Goal: Task Accomplishment & Management: Manage account settings

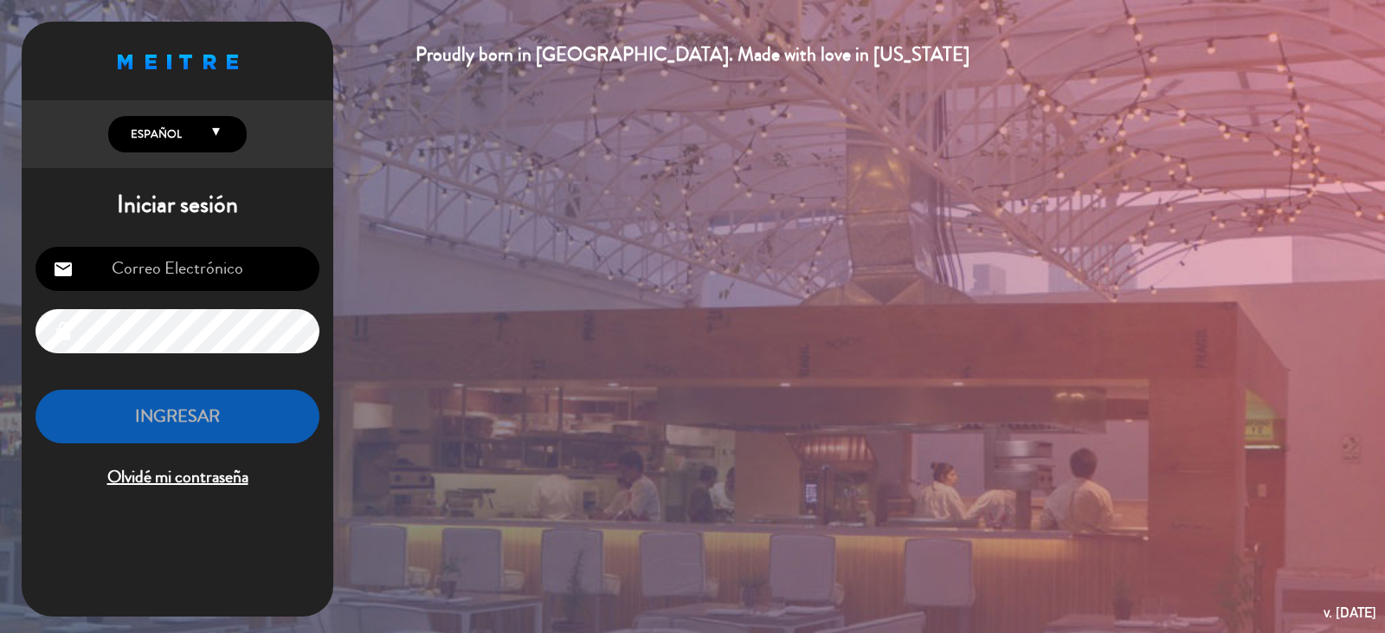
click at [276, 265] on input "email" at bounding box center [178, 269] width 284 height 44
type input "[EMAIL_ADDRESS][DOMAIN_NAME]"
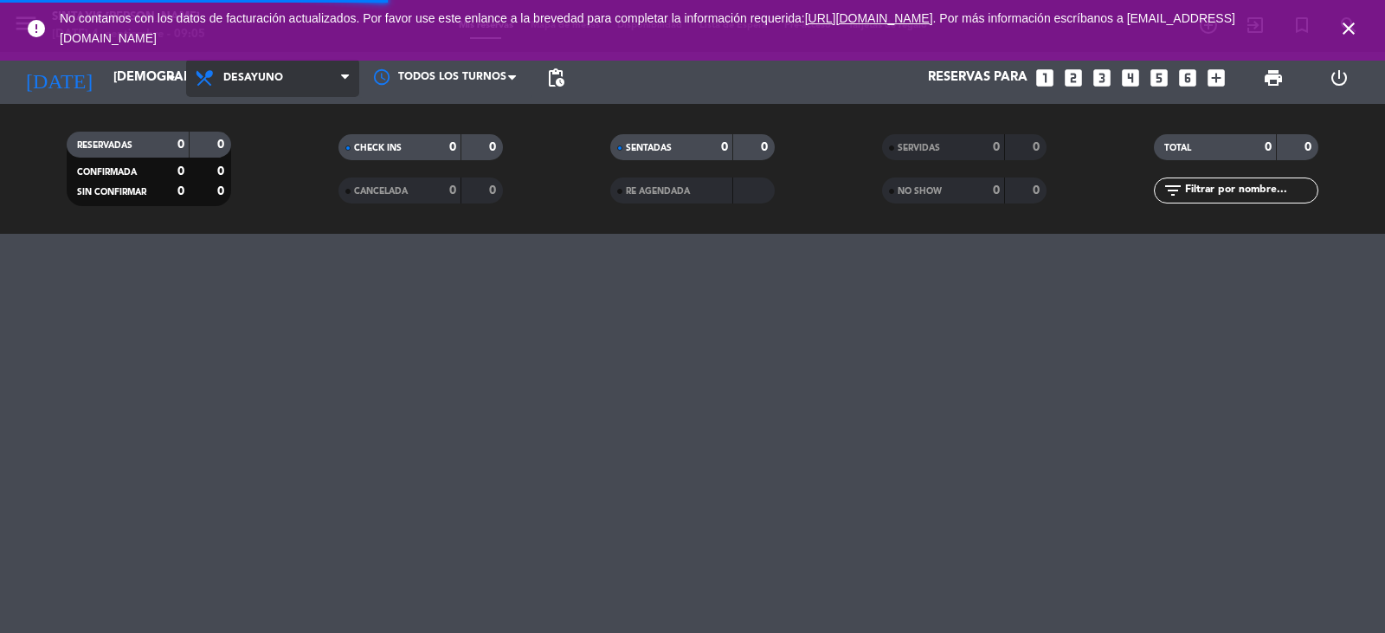
click at [304, 86] on span "Desayuno" at bounding box center [272, 78] width 173 height 38
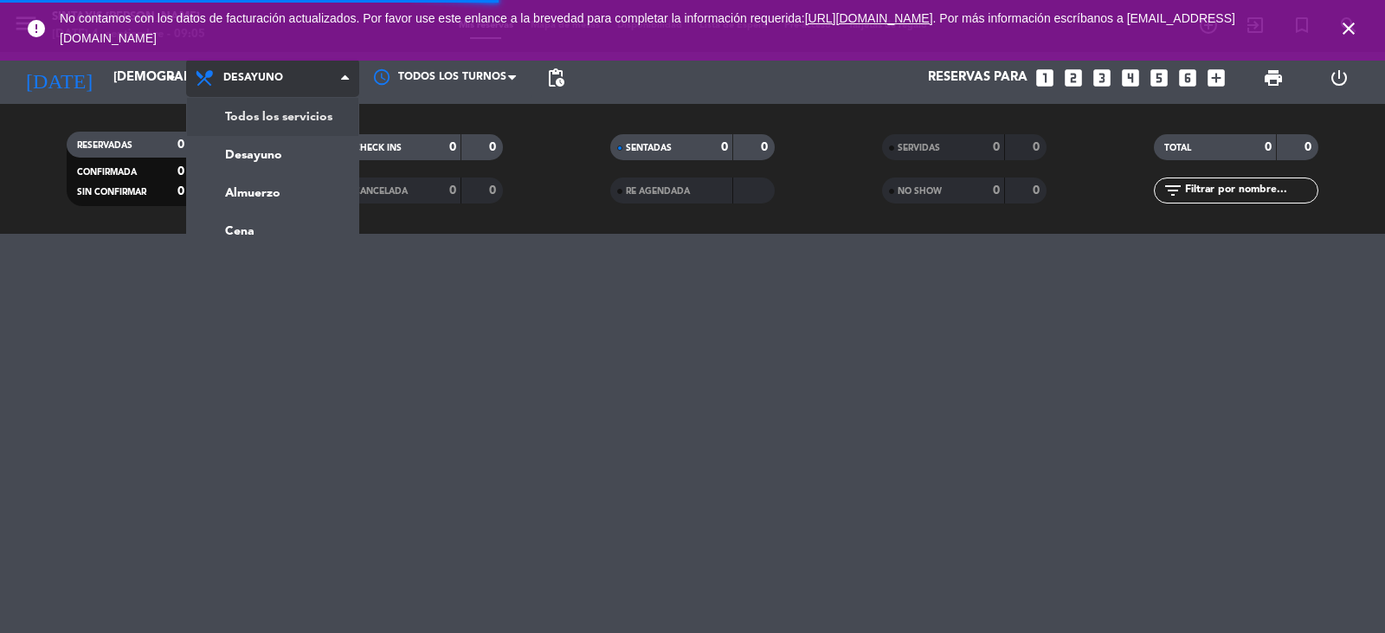
click at [301, 115] on div "menu Sintaxis [PERSON_NAME] [DATE] 4. septiembre - 09:05 Mis reservas Mapa de m…" at bounding box center [692, 117] width 1385 height 234
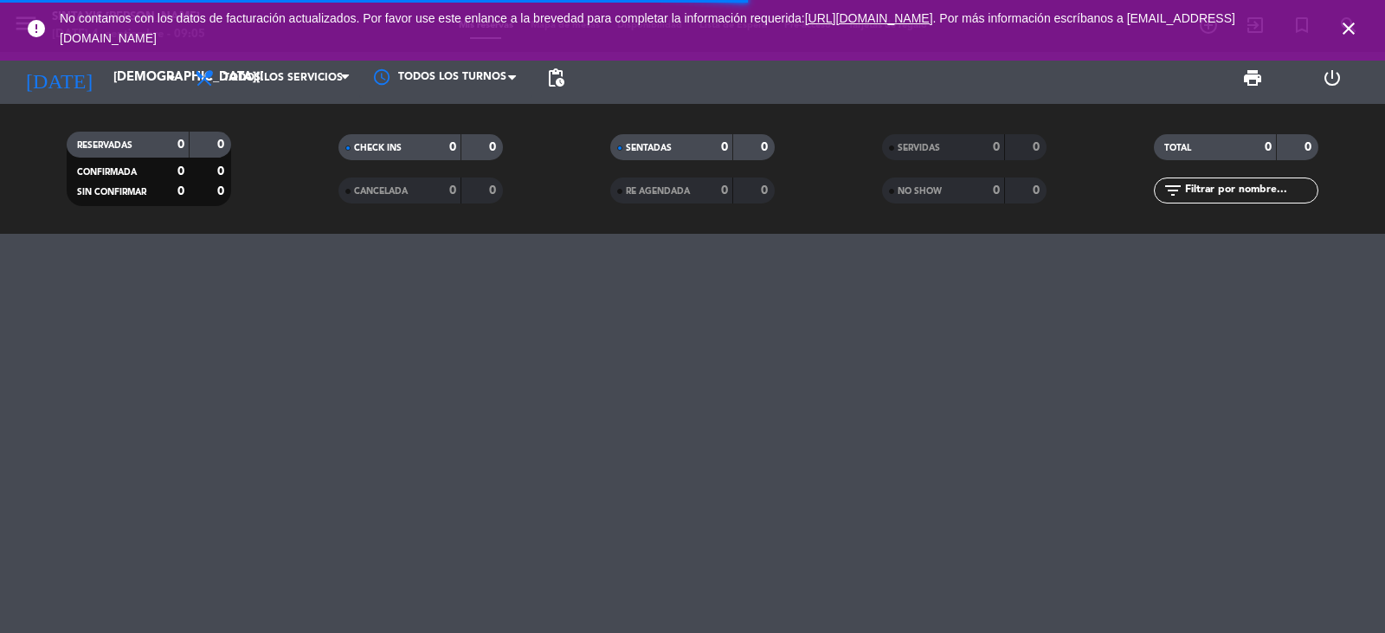
click at [1355, 33] on icon "close" at bounding box center [1349, 28] width 21 height 21
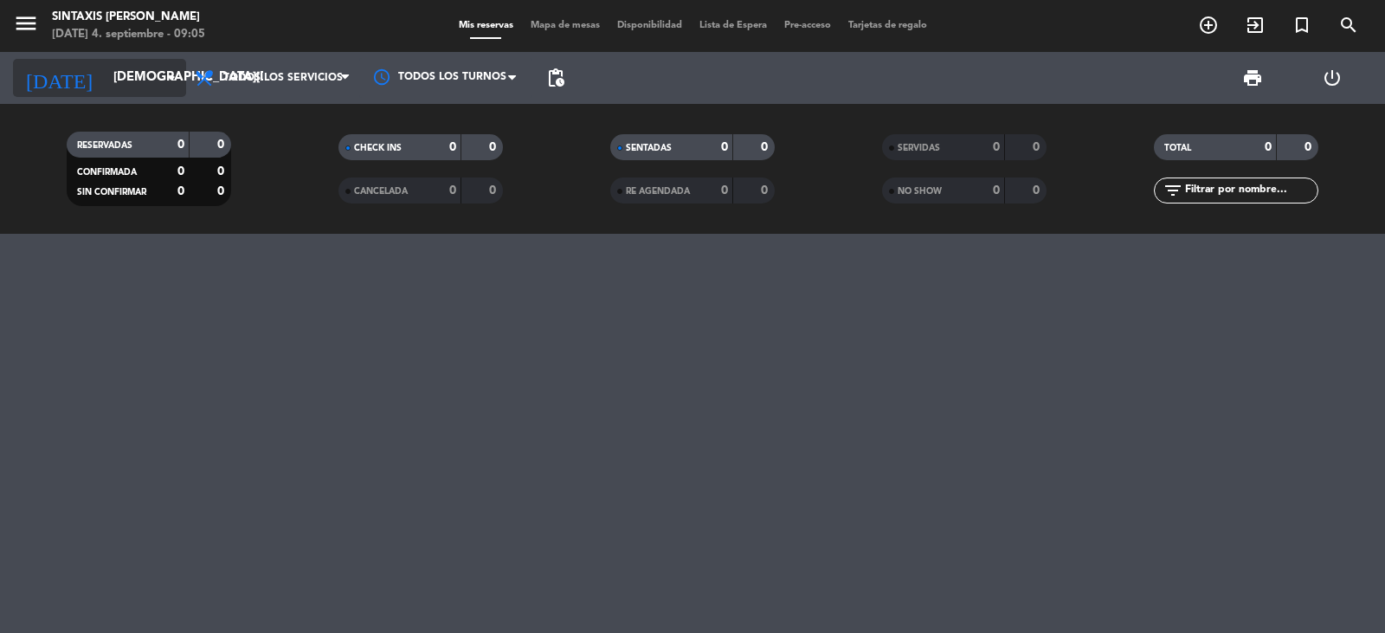
click at [119, 81] on input "[DEMOGRAPHIC_DATA][DATE]" at bounding box center [188, 77] width 167 height 33
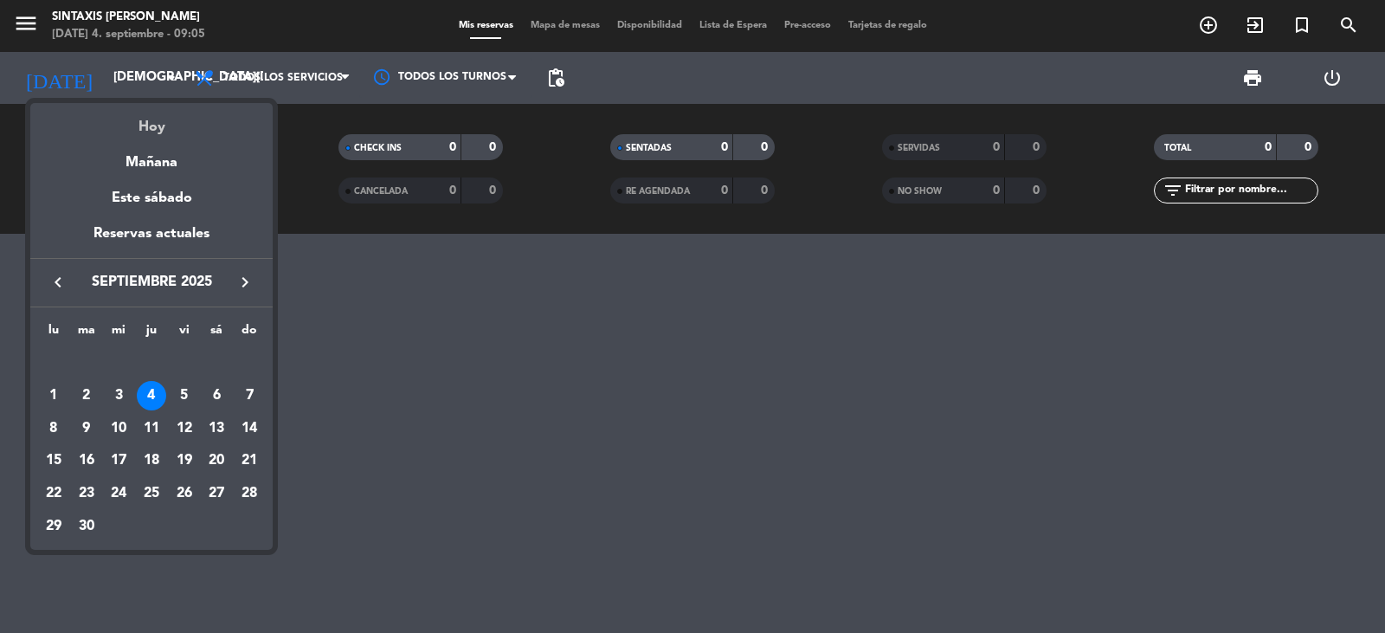
click at [142, 132] on div "Hoy" at bounding box center [151, 121] width 242 height 36
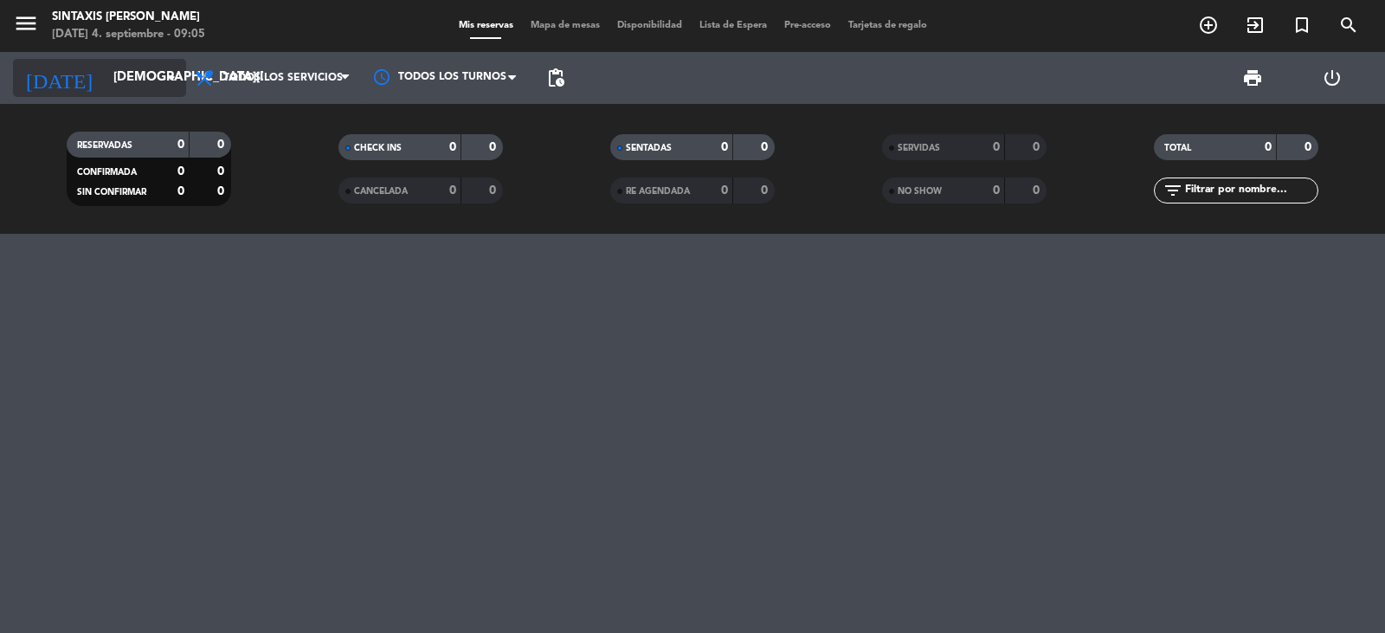
click at [125, 85] on input "[DEMOGRAPHIC_DATA][DATE]" at bounding box center [188, 77] width 167 height 33
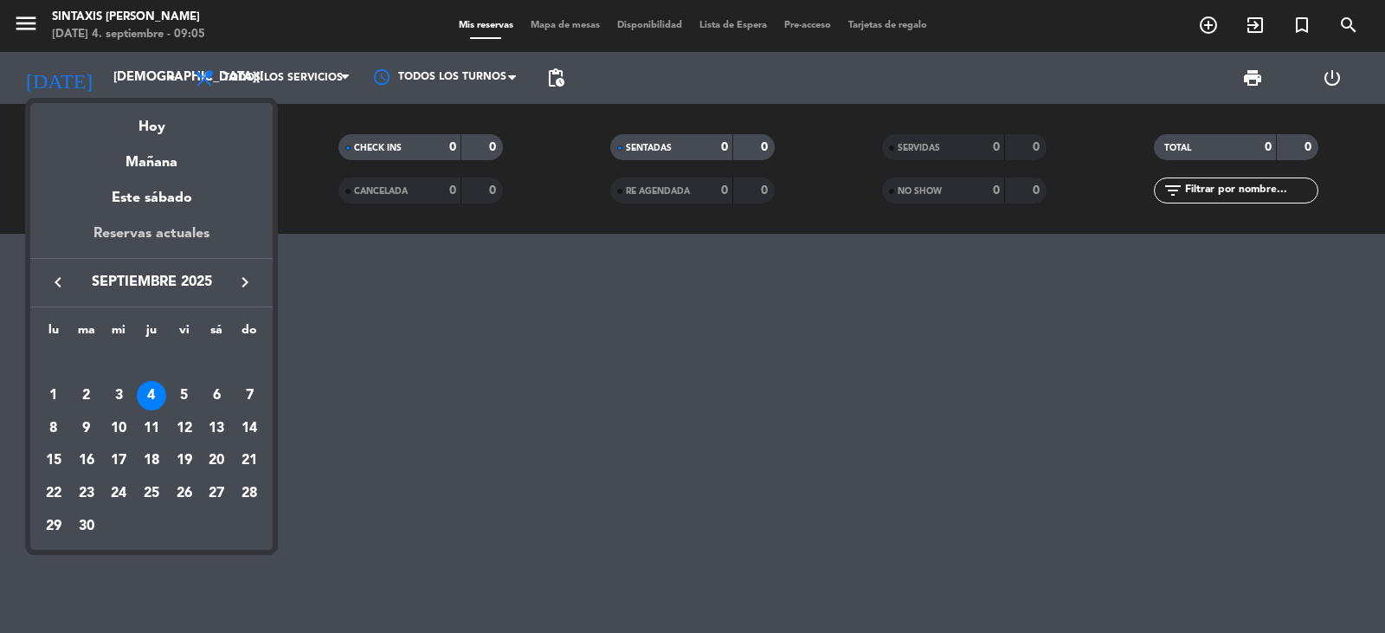
click at [145, 238] on div "Reservas actuales" at bounding box center [151, 241] width 242 height 36
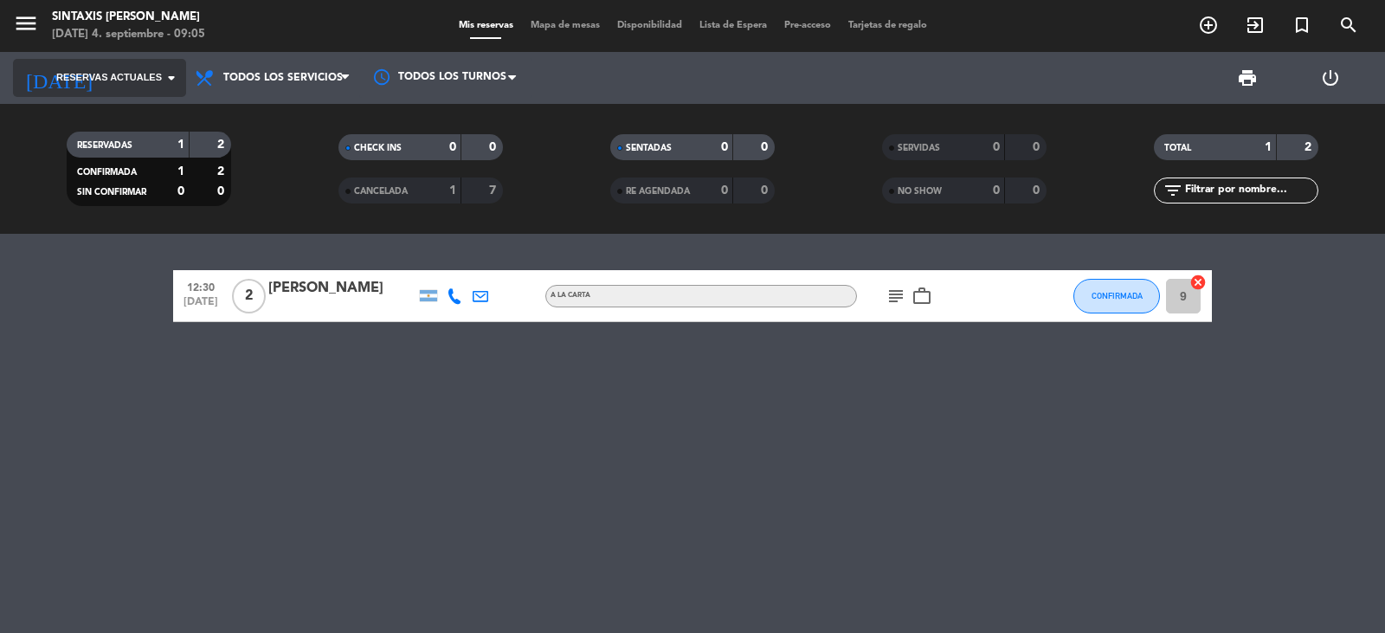
click at [109, 77] on span "Reservas actuales" at bounding box center [109, 78] width 106 height 16
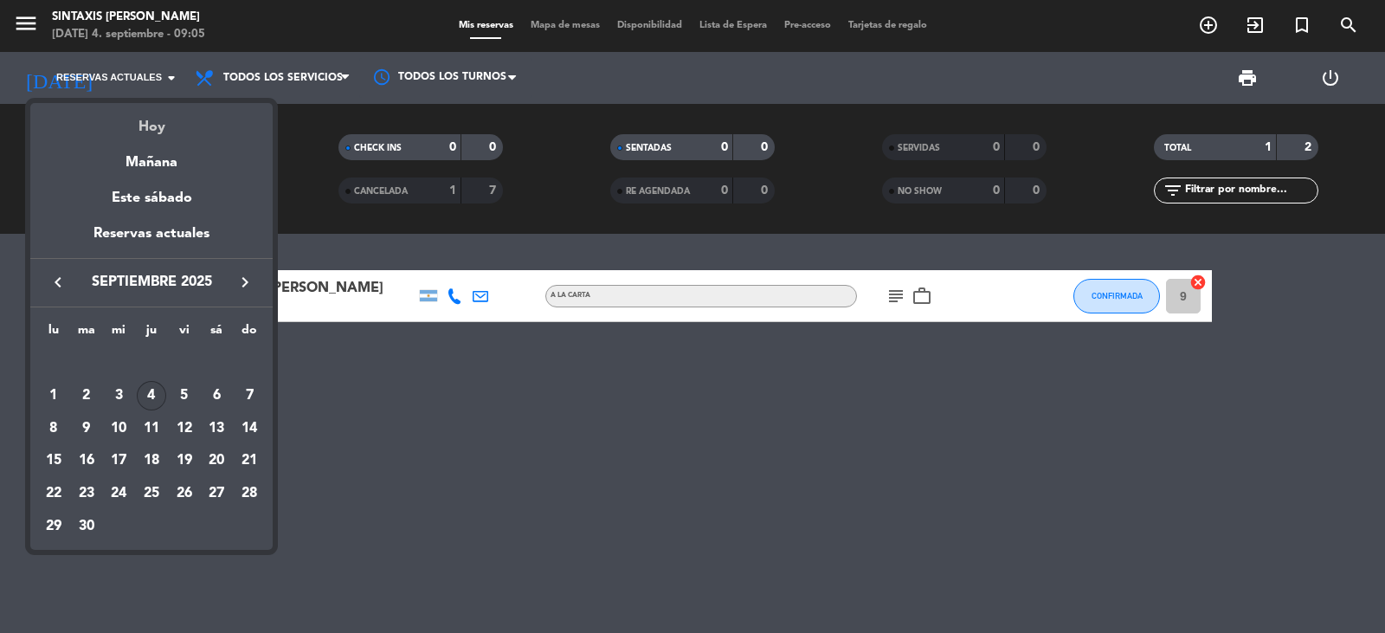
click at [136, 121] on div "Hoy" at bounding box center [151, 121] width 242 height 36
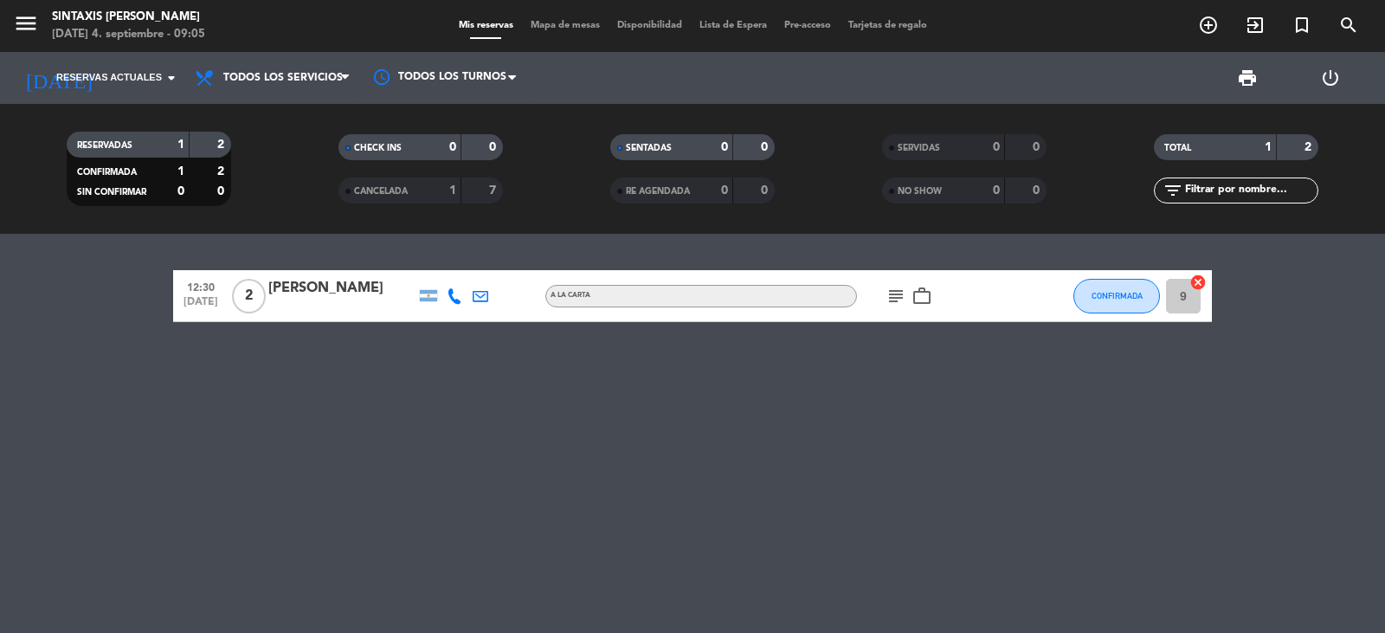
type input "[DEMOGRAPHIC_DATA][DATE]"
